Goal: Task Accomplishment & Management: Use online tool/utility

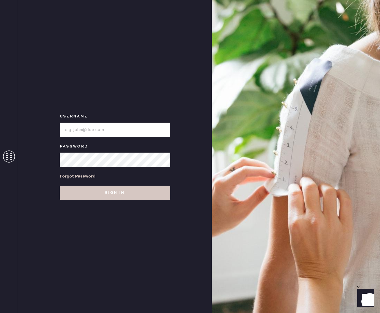
type input "reformationbond"
click at [103, 204] on div "Username Password Forgot Password Sign in" at bounding box center [115, 156] width 194 height 313
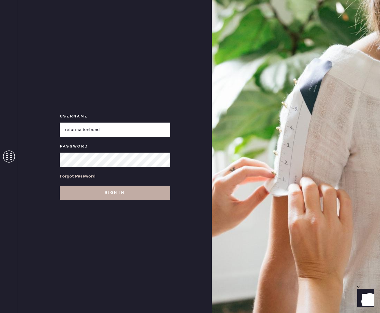
click at [106, 198] on button "Sign in" at bounding box center [115, 193] width 111 height 14
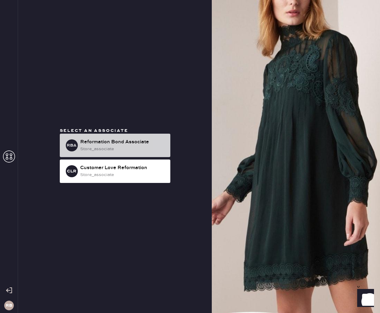
click at [102, 143] on div "Reformation Bond Associate" at bounding box center [122, 141] width 85 height 7
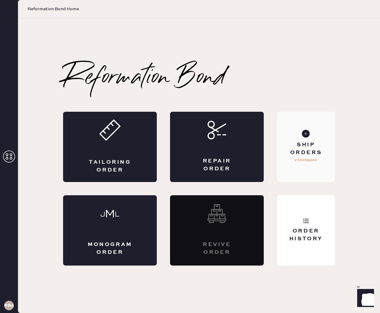
click at [308, 146] on div "Ship Orders" at bounding box center [306, 148] width 48 height 15
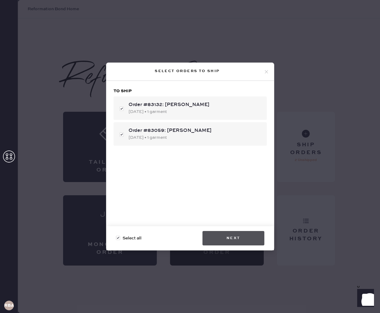
click at [235, 236] on button "Next" at bounding box center [233, 238] width 62 height 14
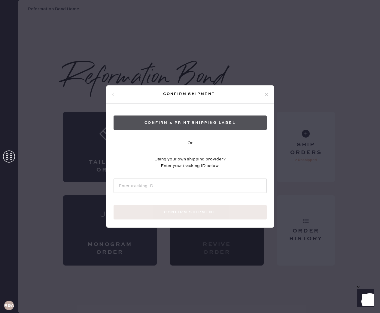
click at [193, 121] on button "Confirm & Print shipping label" at bounding box center [190, 123] width 153 height 14
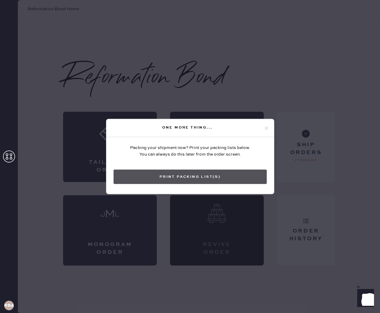
click at [239, 173] on button "Print Packing List(s)" at bounding box center [190, 177] width 153 height 14
